Goal: Navigation & Orientation: Find specific page/section

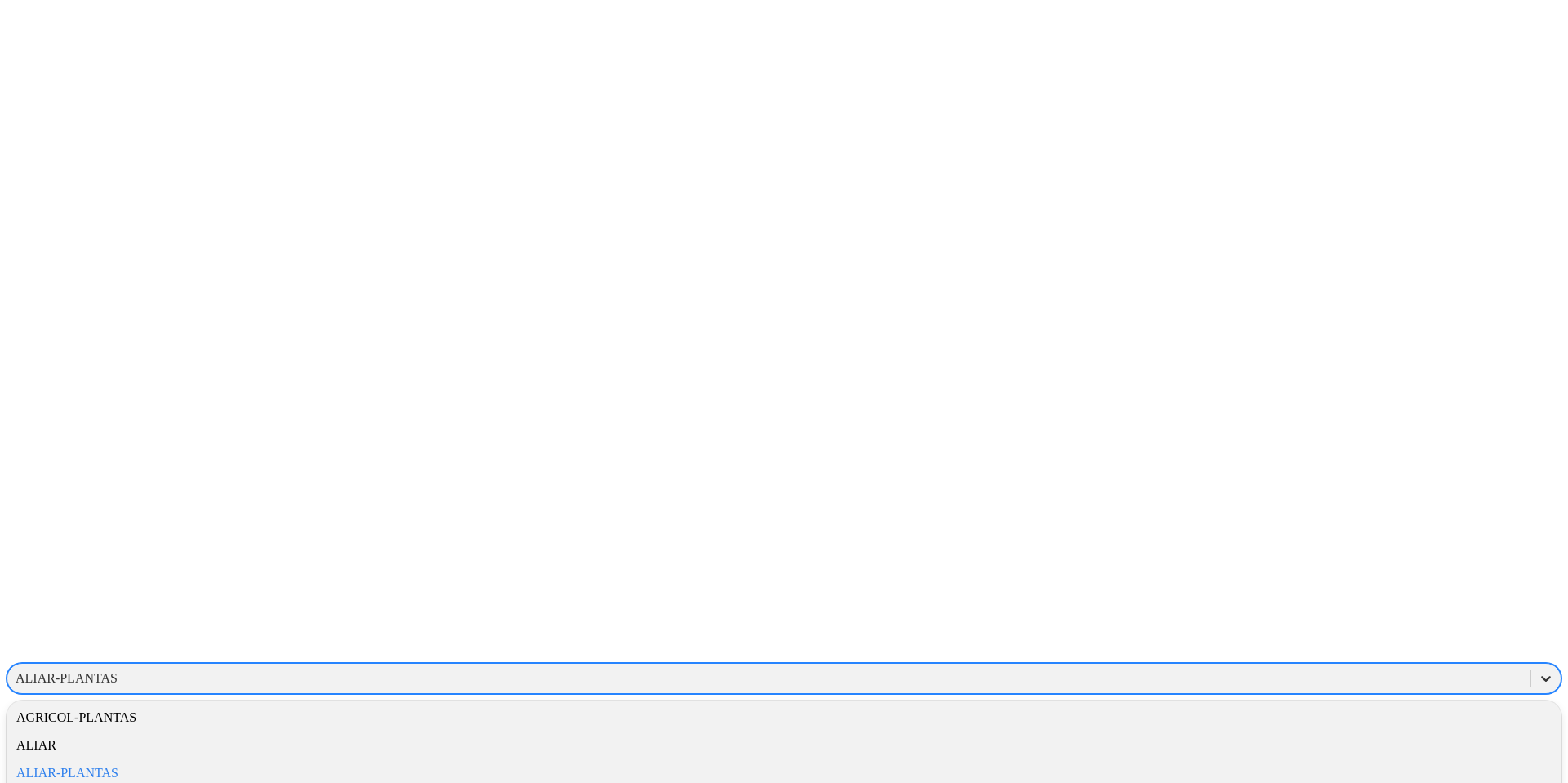
click at [1538, 670] on icon at bounding box center [1546, 678] width 17 height 17
click at [1314, 704] on div "AGRICOL-PLANTAS" at bounding box center [784, 718] width 1555 height 28
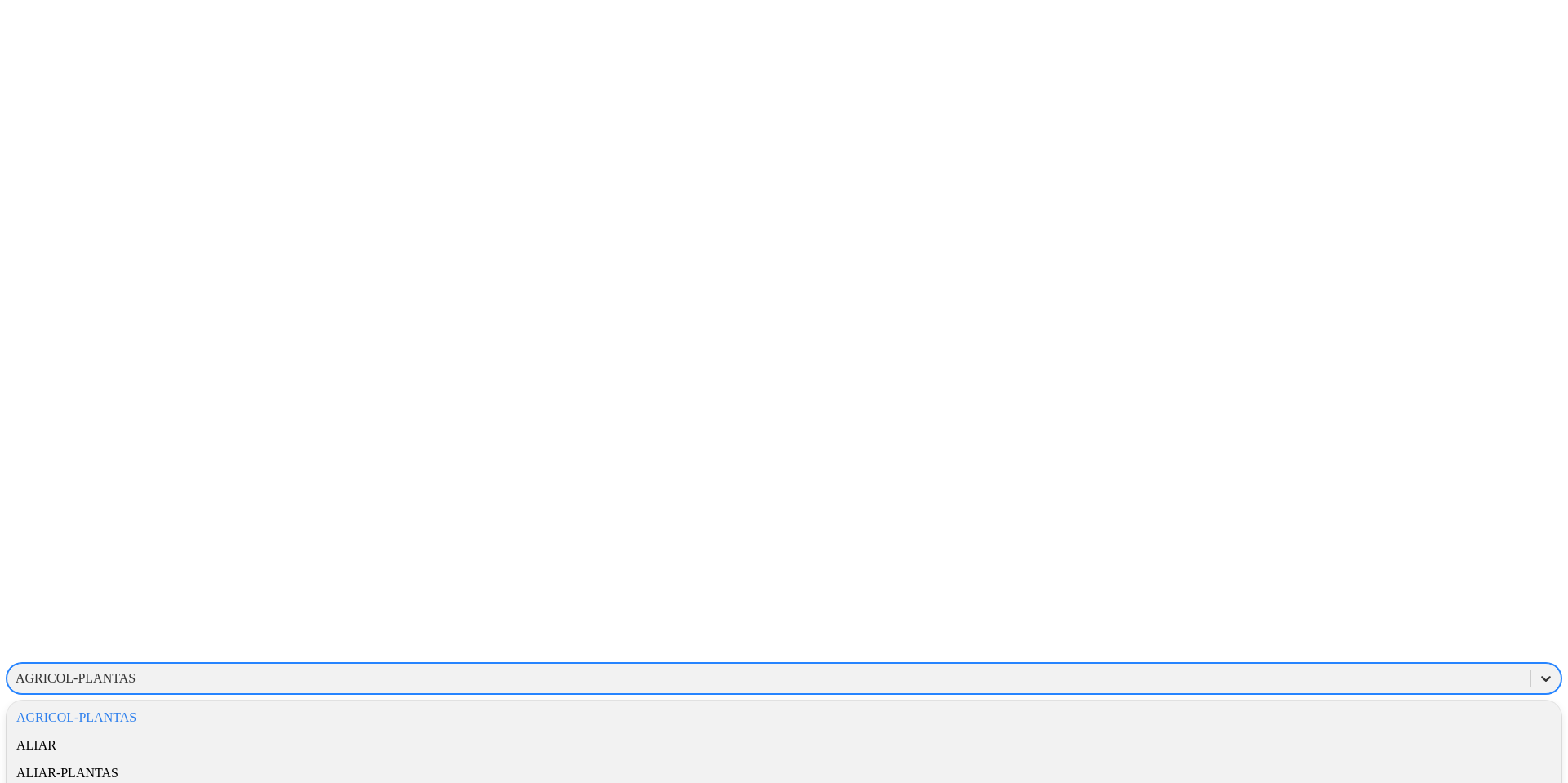
click at [1538, 670] on icon at bounding box center [1546, 678] width 17 height 17
click at [1323, 759] on div "ALIAR-PLANTAS" at bounding box center [784, 773] width 1555 height 28
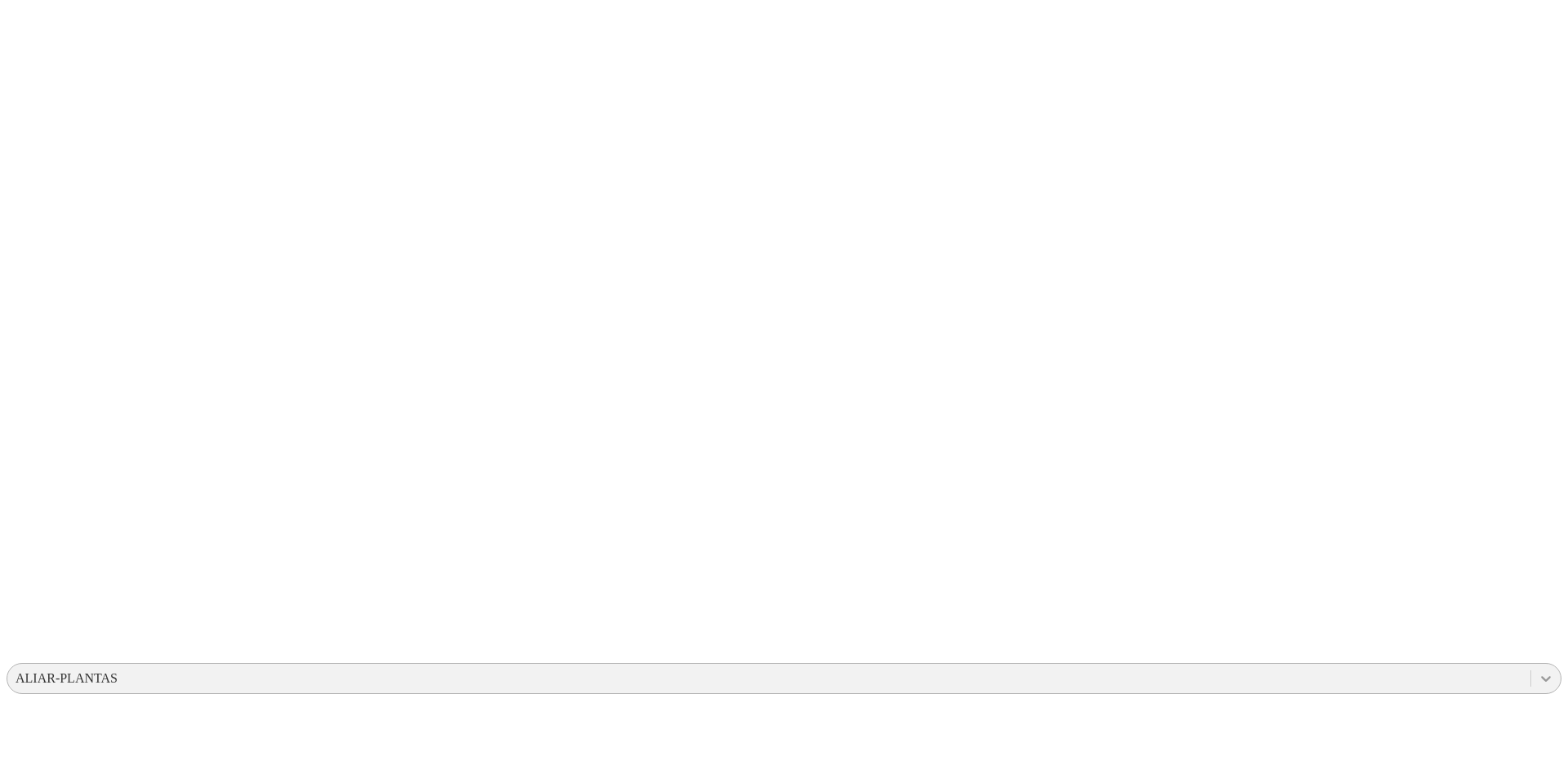
click at [1538, 670] on icon at bounding box center [1546, 678] width 17 height 17
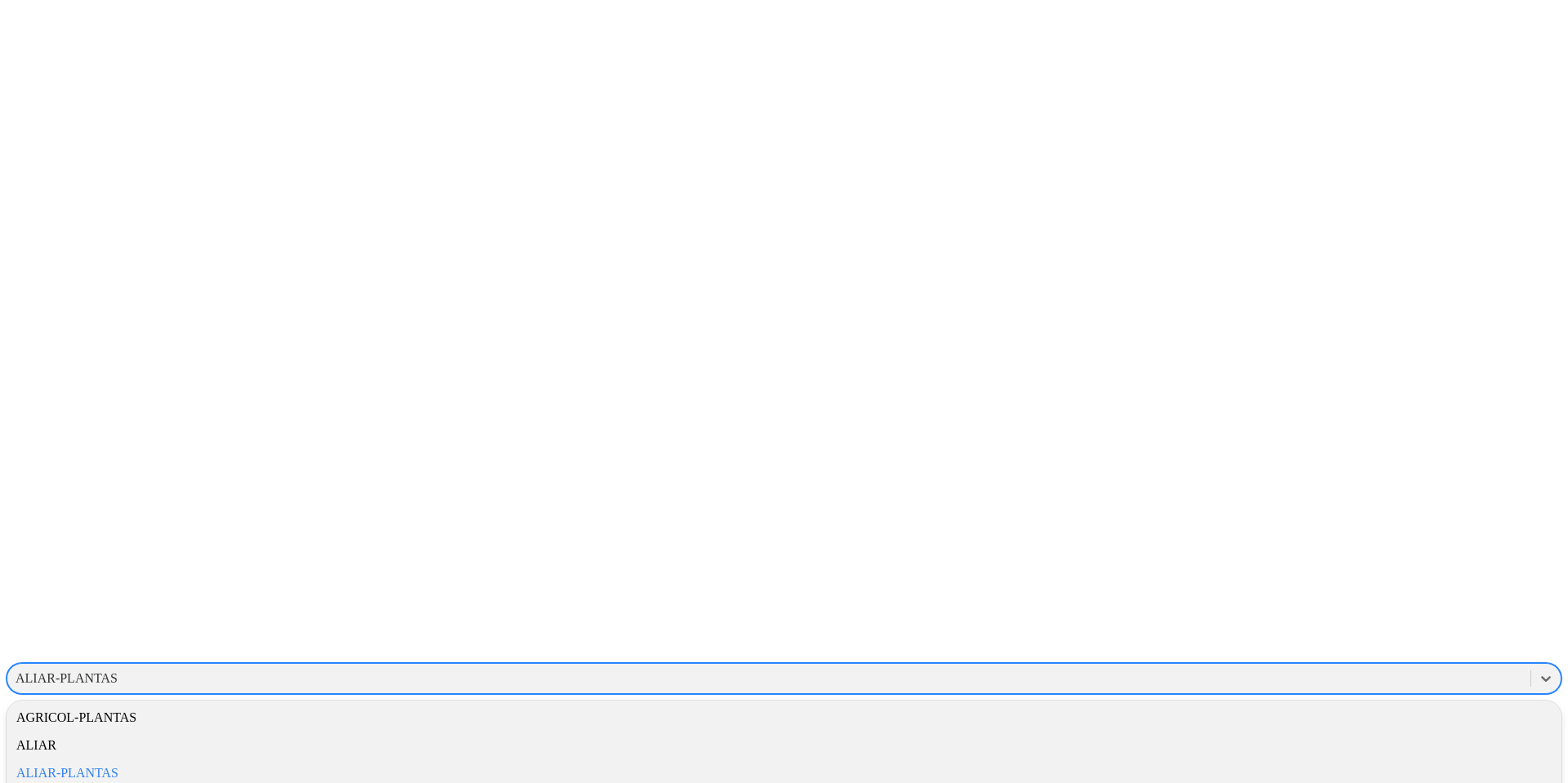
click at [1332, 759] on div "ALIAR-PLANTAS" at bounding box center [784, 773] width 1555 height 28
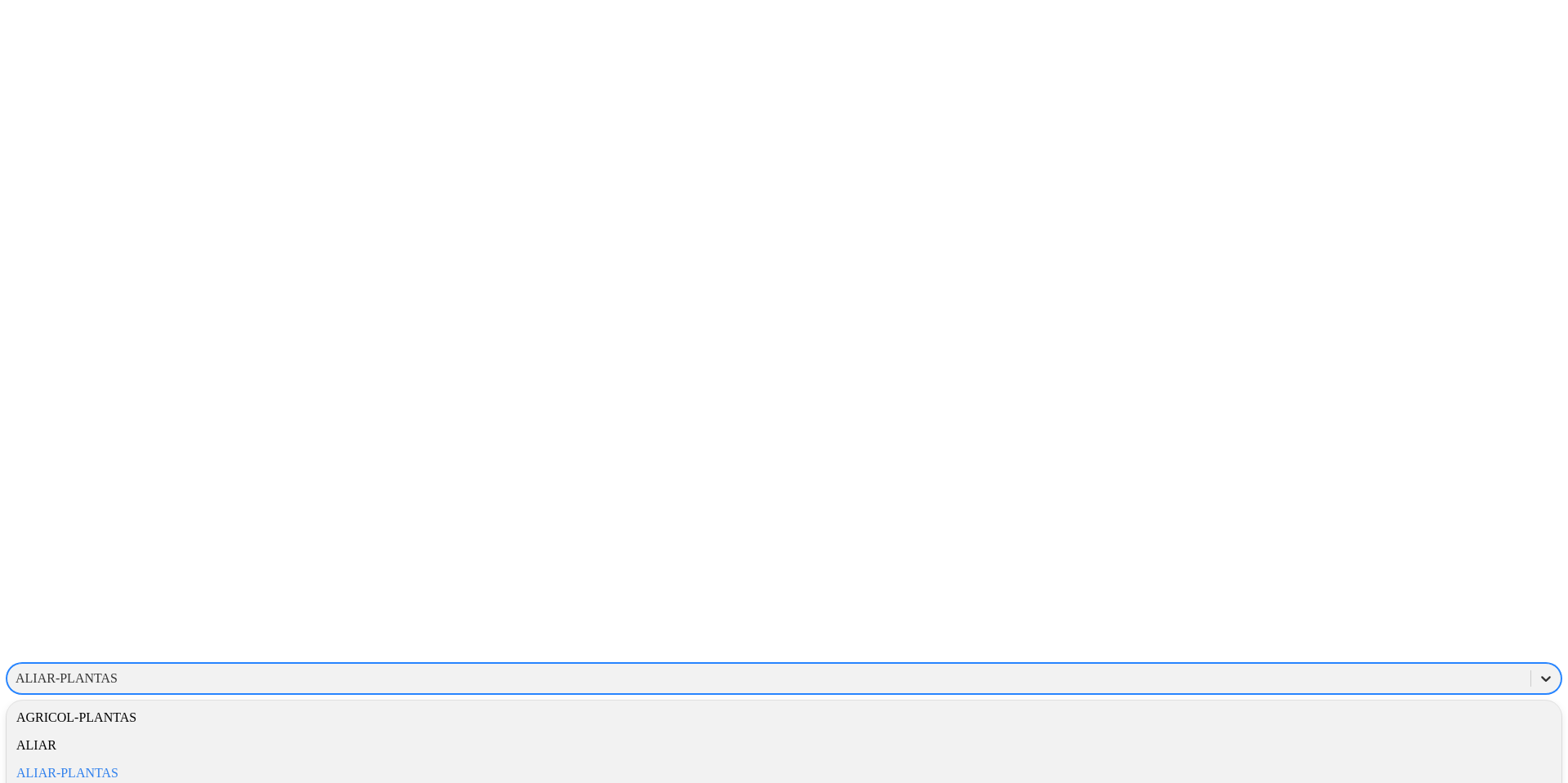
click at [1538, 670] on icon at bounding box center [1546, 678] width 17 height 17
